Goal: Information Seeking & Learning: Learn about a topic

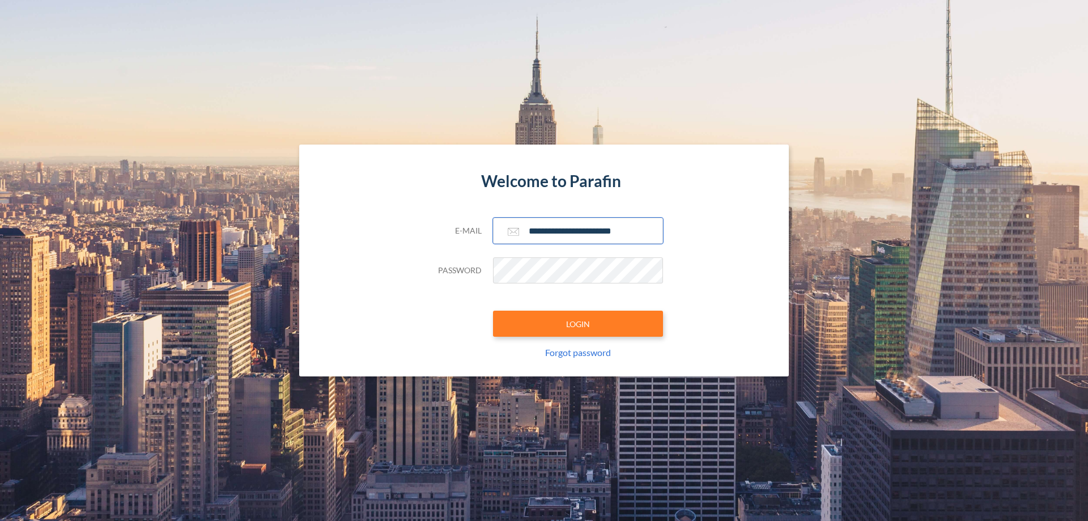
type input "**********"
click at [578, 323] on button "LOGIN" at bounding box center [578, 323] width 170 height 26
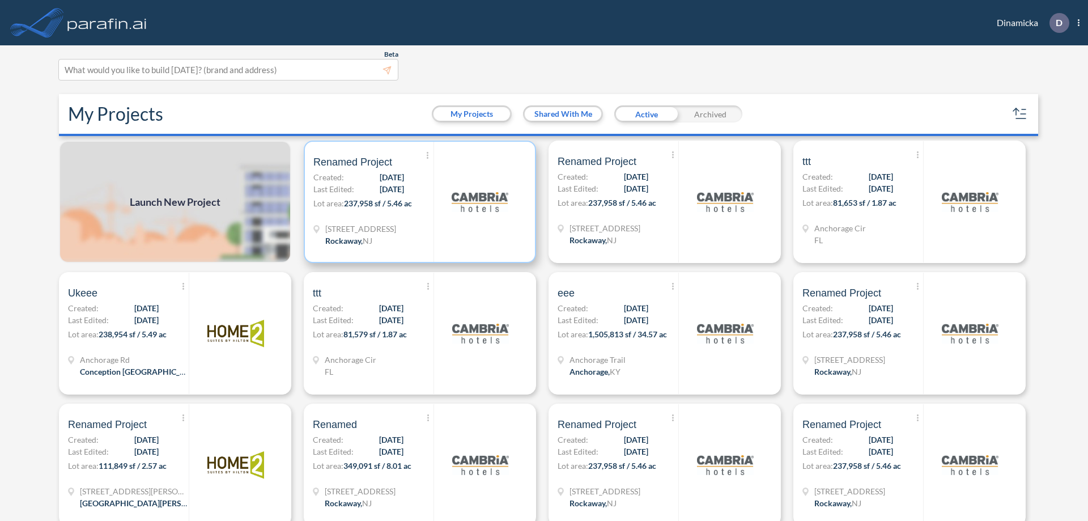
scroll to position [3, 0]
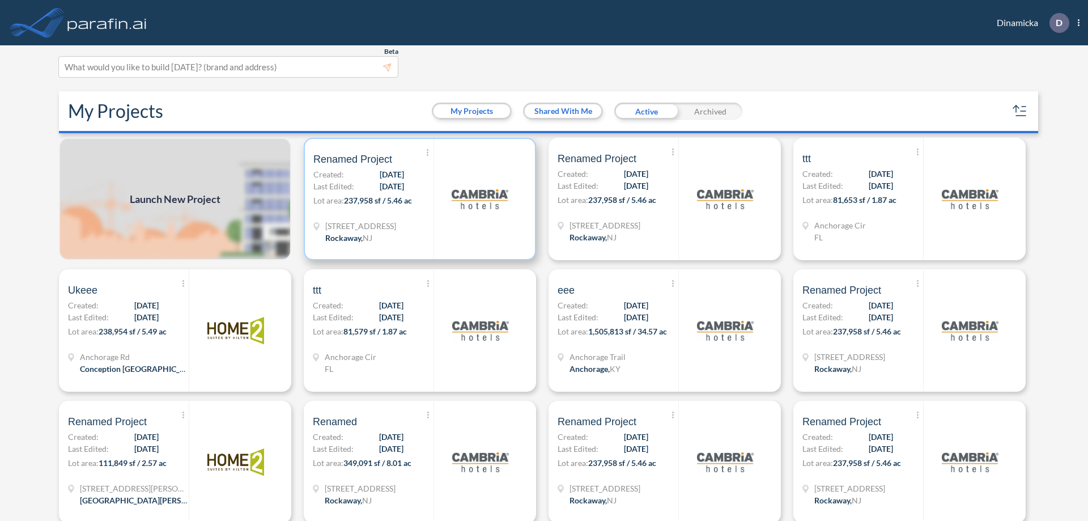
click at [418, 199] on p "Lot area: 237,958 sf / 5.46 ac" at bounding box center [373, 202] width 120 height 16
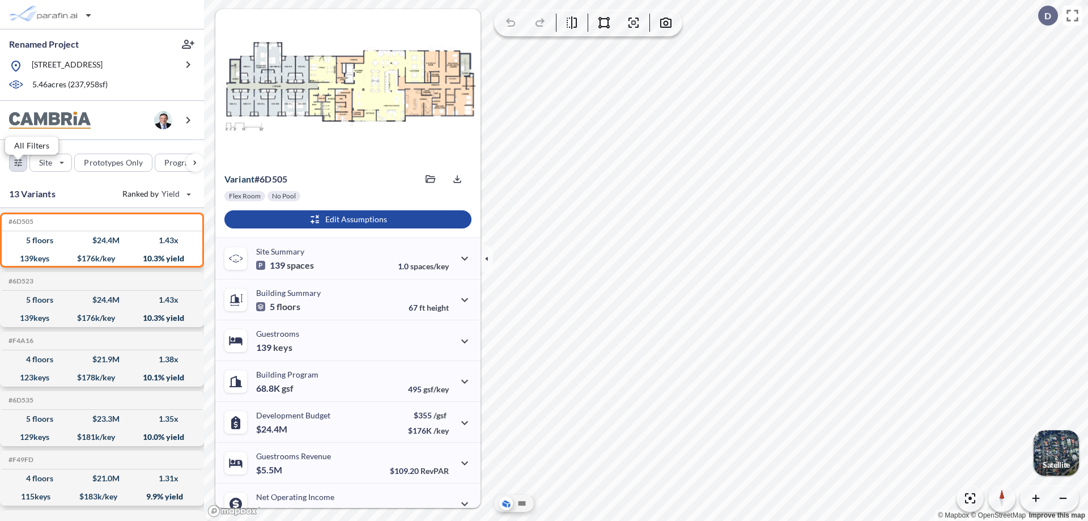
click at [18, 171] on div "button" at bounding box center [18, 162] width 17 height 17
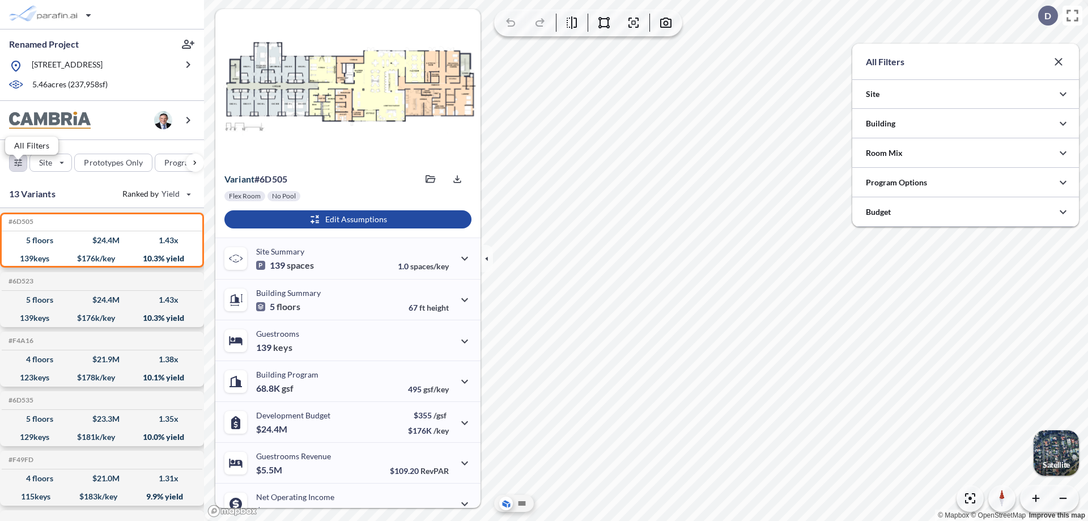
scroll to position [566511, 566284]
click at [965, 182] on div at bounding box center [965, 182] width 227 height 29
